Goal: Navigation & Orientation: Find specific page/section

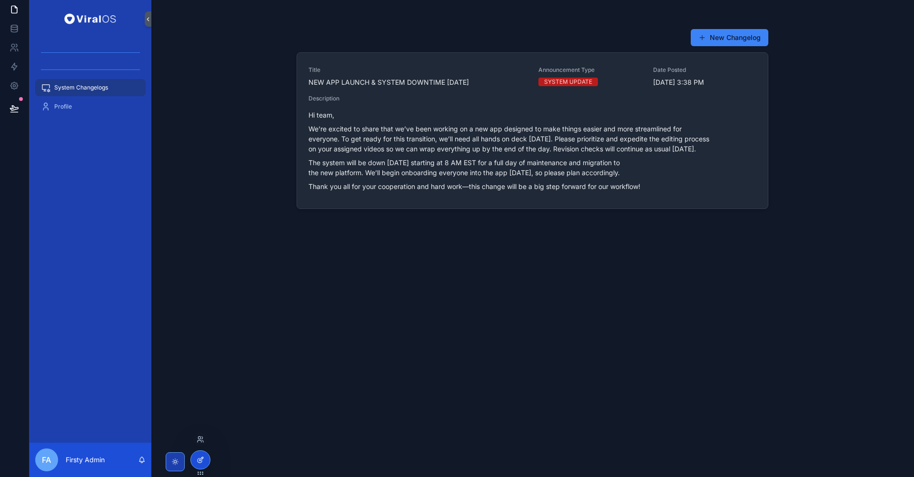
click at [204, 456] on div at bounding box center [200, 460] width 19 height 18
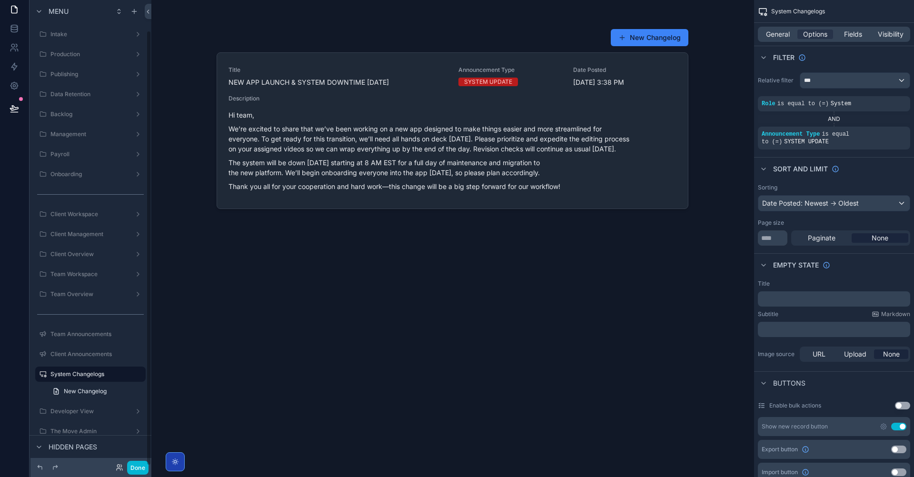
scroll to position [32, 0]
click at [142, 466] on button "Done" at bounding box center [137, 468] width 21 height 14
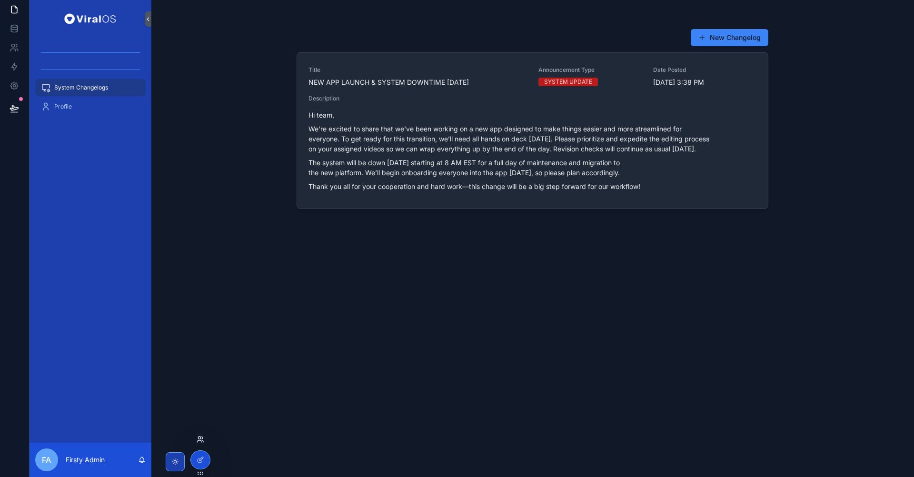
click at [197, 442] on icon at bounding box center [201, 439] width 8 height 8
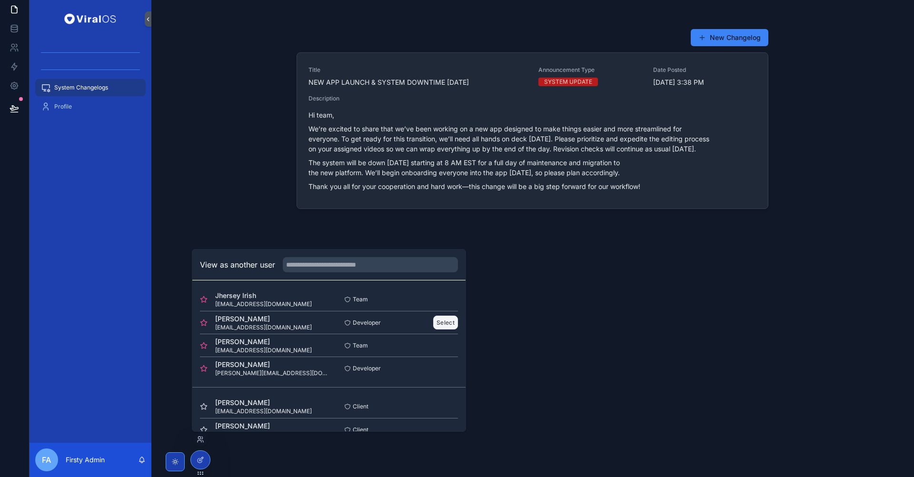
click at [445, 320] on button "Select" at bounding box center [445, 323] width 25 height 14
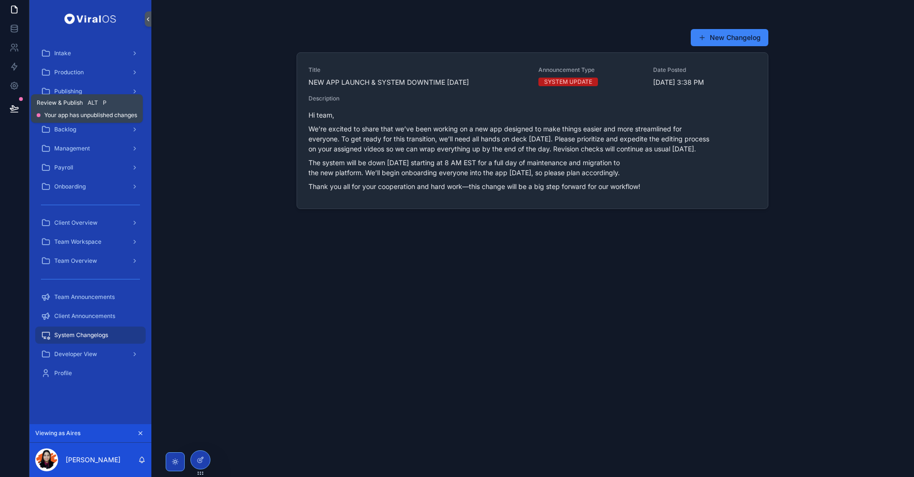
click at [11, 104] on icon at bounding box center [15, 109] width 10 height 10
click at [290, 331] on div "New Changelog Title NEW APP LAUNCH & SYSTEM DOWNTIME TOMORROW Announcement Type…" at bounding box center [532, 232] width 487 height 465
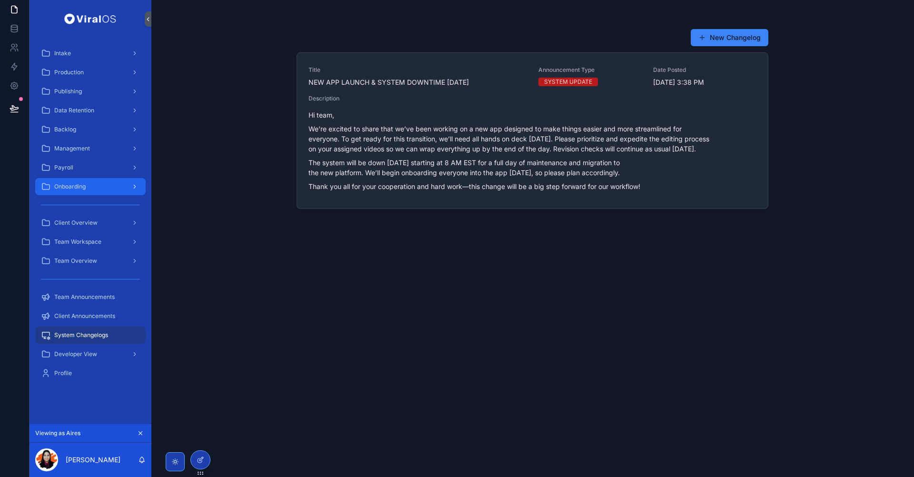
click at [93, 185] on div "Onboarding" at bounding box center [90, 186] width 99 height 15
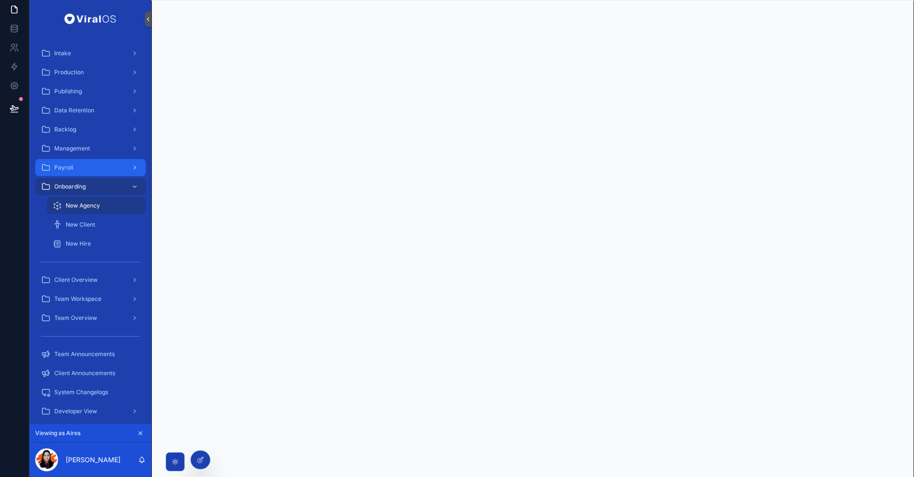
click at [95, 174] on div "Payroll" at bounding box center [90, 167] width 99 height 15
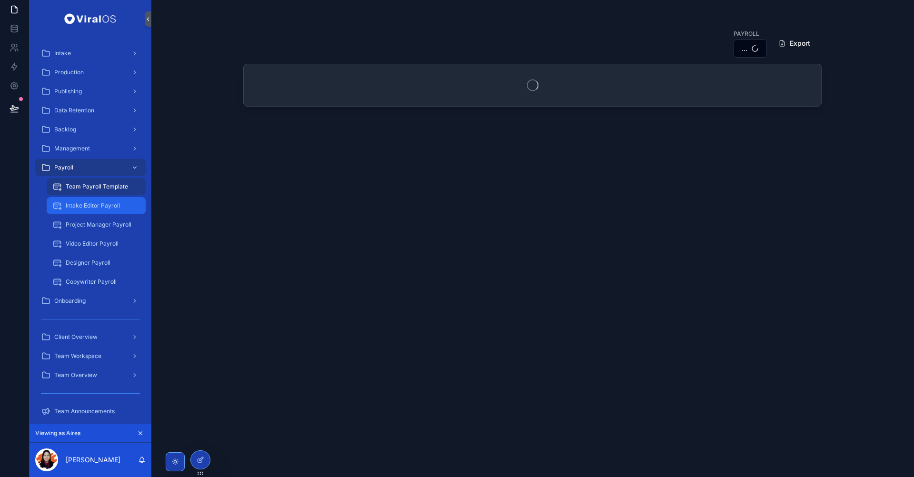
click at [93, 199] on div "Intake Editor Payroll" at bounding box center [96, 205] width 88 height 15
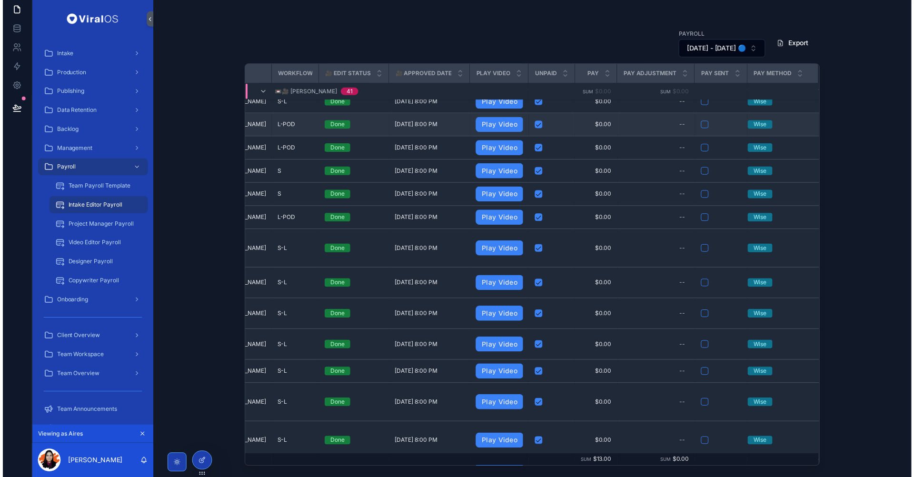
scroll to position [0, 167]
